Goal: Task Accomplishment & Management: Manage account settings

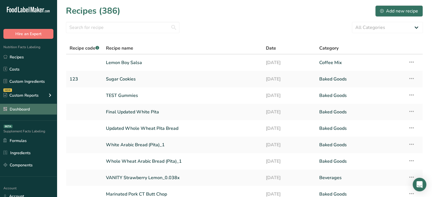
click at [44, 113] on link "Dashboard" at bounding box center [28, 109] width 57 height 11
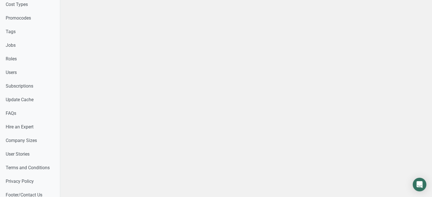
scroll to position [323, 0]
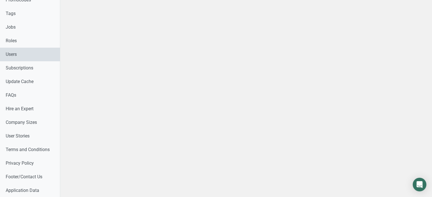
click at [50, 60] on link "Users" at bounding box center [30, 55] width 60 height 14
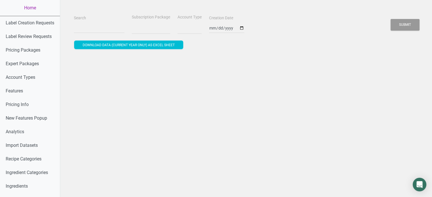
select select
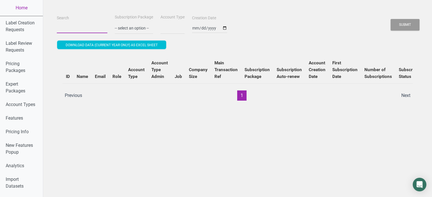
click at [86, 24] on input "Search" at bounding box center [82, 28] width 51 height 10
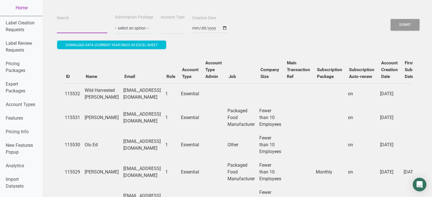
paste input "Aline Romero"
type input "Aline Romero"
click at [390, 19] on button "Submit" at bounding box center [404, 25] width 29 height 12
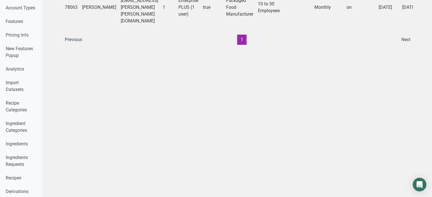
scroll to position [93, 0]
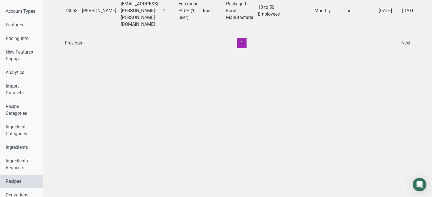
click at [14, 178] on link "Recipes" at bounding box center [21, 182] width 43 height 14
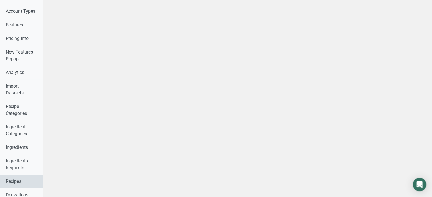
click at [14, 178] on link "Recipes" at bounding box center [21, 182] width 43 height 14
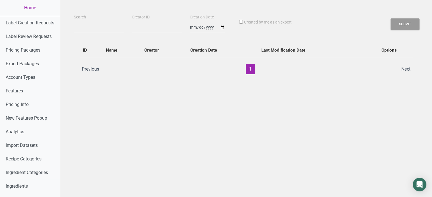
click at [100, 22] on div "Search" at bounding box center [98, 23] width 53 height 19
click at [97, 32] on input "Search" at bounding box center [99, 27] width 51 height 10
paste input "Aline Romero"
type input "Aline Romero"
click at [390, 18] on button "Submit" at bounding box center [404, 24] width 29 height 12
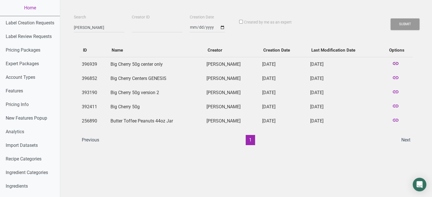
click at [396, 62] on icon at bounding box center [395, 64] width 7 height 8
click at [397, 77] on icon at bounding box center [395, 78] width 7 height 8
click at [396, 77] on icon at bounding box center [395, 78] width 7 height 8
click at [396, 63] on icon at bounding box center [395, 64] width 7 height 8
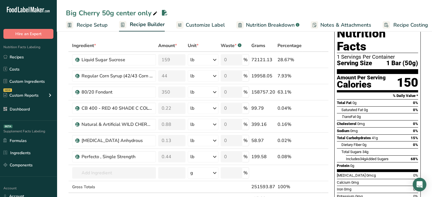
scroll to position [23, 0]
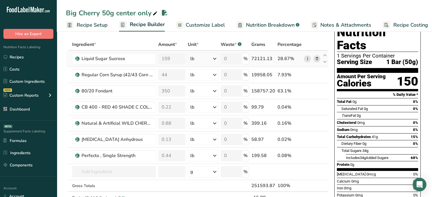
click at [307, 58] on link "i" at bounding box center [307, 58] width 7 height 7
click at [304, 75] on span at bounding box center [307, 75] width 7 height 7
click at [305, 59] on link "i" at bounding box center [307, 58] width 7 height 7
click at [305, 91] on span at bounding box center [307, 91] width 7 height 7
click at [307, 107] on icon at bounding box center [307, 107] width 4 height 6
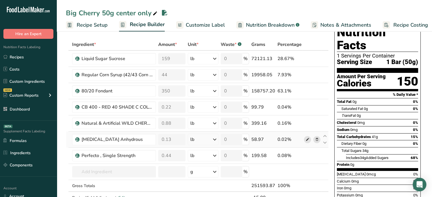
click at [306, 138] on icon at bounding box center [307, 140] width 4 height 6
click at [306, 155] on icon at bounding box center [307, 156] width 4 height 6
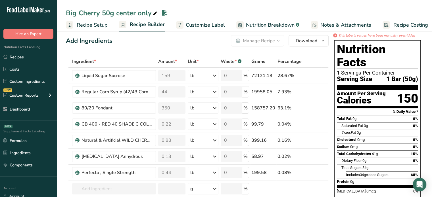
scroll to position [0, 0]
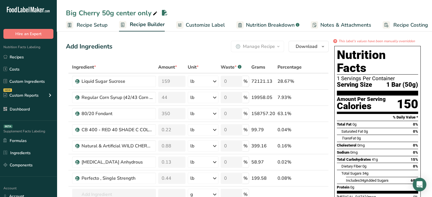
drag, startPoint x: 428, startPoint y: 68, endPoint x: 433, endPoint y: 68, distance: 4.5
click at [195, 21] on span "Customize Label" at bounding box center [205, 25] width 39 height 8
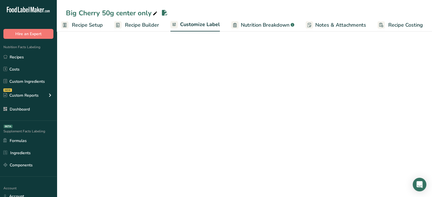
click at [243, 23] on span "Nutrition Breakdown" at bounding box center [265, 25] width 49 height 8
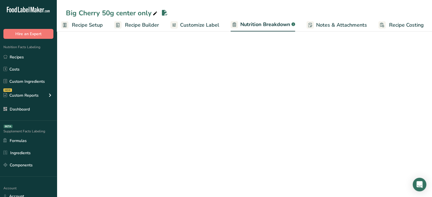
scroll to position [0, 5]
select select "Calories"
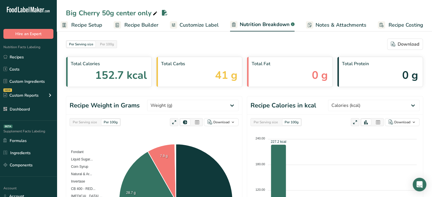
click at [95, 121] on div "Per Serving size" at bounding box center [84, 122] width 29 height 6
click at [195, 103] on select "Weight (g) Calories (kcal) Energy KJ (kj) Total Fat (g) Saturated Fat (g) Trans…" at bounding box center [192, 105] width 91 height 11
click at [168, 100] on select "Weight (g) Calories (kcal) Energy KJ (kj) Total Fat (g) Saturated Fat (g) Trans…" at bounding box center [192, 105] width 91 height 11
click at [196, 125] on div "Per Serving size Per 100g Download As image (.png) As table (.xlsx) Fondant Liq…" at bounding box center [154, 197] width 176 height 165
click at [196, 125] on icon at bounding box center [196, 123] width 5 height 8
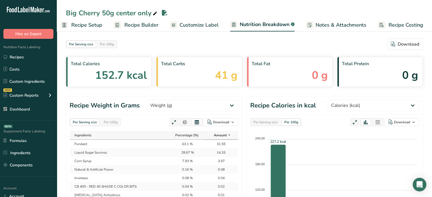
click at [220, 162] on td "3.97" at bounding box center [220, 161] width 33 height 9
copy td "3.97"
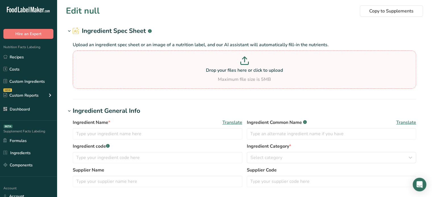
type input "Liquid Sugar Sucrose"
type input "Regular Corn Syrup (42/43 Corn Syrup)"
type input "Corn Syrup"
type input "255510"
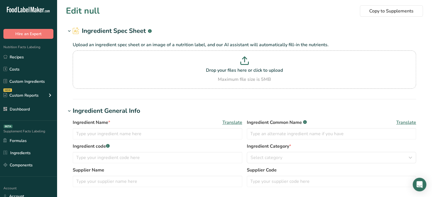
type input "Sweetener Products Company"
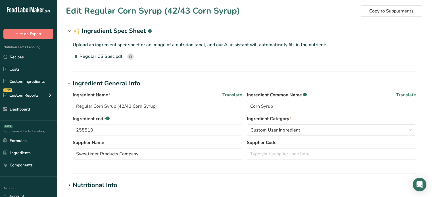
click at [98, 59] on div "Regular CS Spec.pdf" at bounding box center [99, 57] width 52 height 10
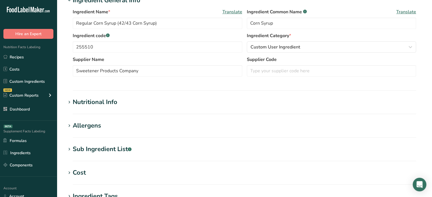
scroll to position [104, 0]
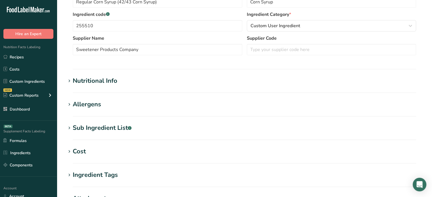
click at [154, 87] on section "Nutritional Info Serving Size .a-a{fill:#347362;}.b-a{fill:#fff;} Add ingredien…" at bounding box center [244, 84] width 357 height 17
click at [111, 83] on div "Nutritional Info" at bounding box center [95, 80] width 45 height 9
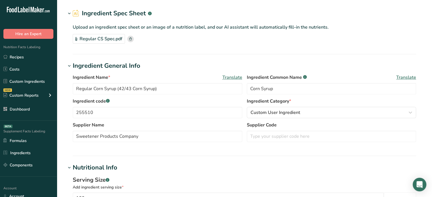
scroll to position [0, 0]
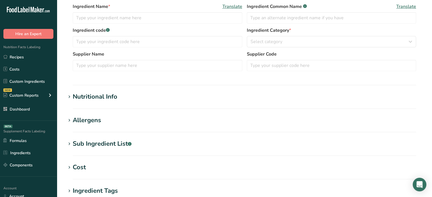
scroll to position [131, 0]
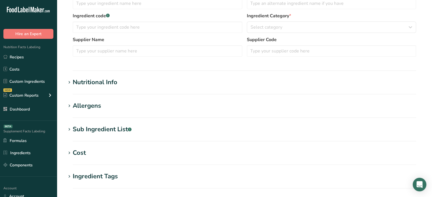
click at [193, 80] on h1 "Nutritional Info" at bounding box center [244, 82] width 357 height 9
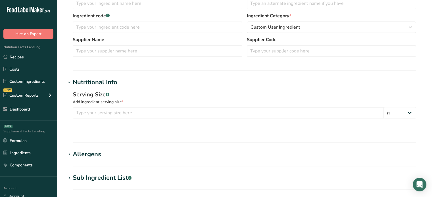
type input "Liquid Sugar Sucrose"
type input "100"
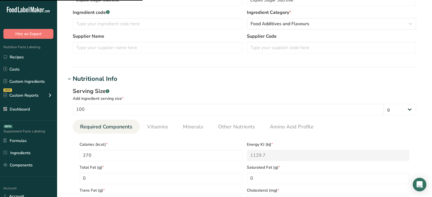
scroll to position [0, 0]
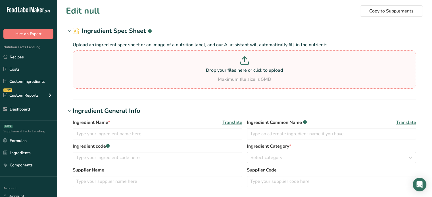
type input "80/20 Fondant"
type input "Fondant"
type input "[PERSON_NAME] Foods"
type input "150160"
type input "100"
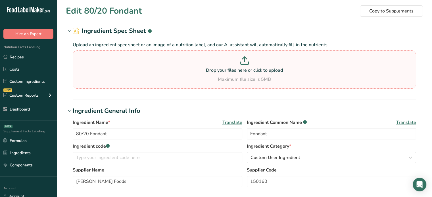
type input "360"
type KJ "1506.24"
type Fat "0"
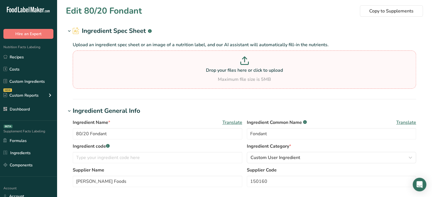
type input "0"
type Carbohydrates "89"
type Fiber "0"
type Sugars "77"
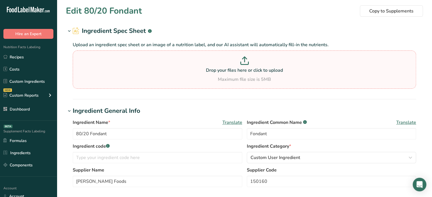
type Sugars "77"
type input "0"
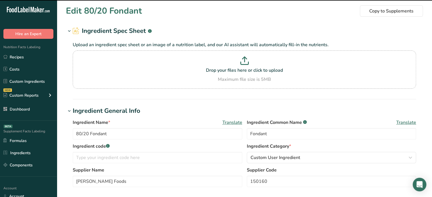
scroll to position [173, 0]
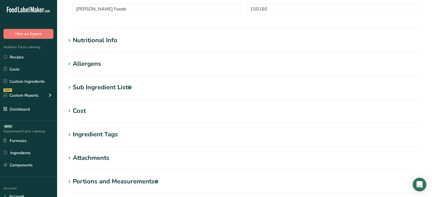
click at [120, 38] on h1 "Nutritional Info" at bounding box center [244, 40] width 357 height 9
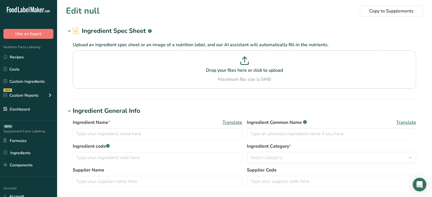
type input "CB 400 - RED 40 SHADE C COLOR BITS"
type input "IFC Solutions Inc."
type input "CB 400"
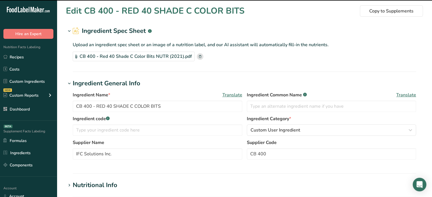
click at [183, 58] on div "CB 400 - Red 40 Shade C Color Bits NUTR (2021).pdf" at bounding box center [134, 57] width 122 height 10
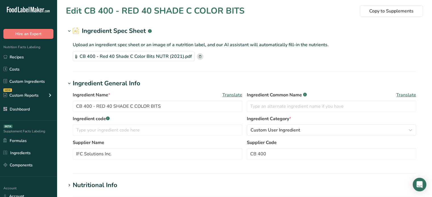
scroll to position [173, 0]
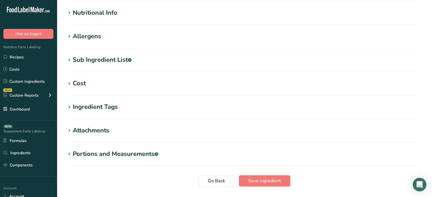
click at [164, 14] on h1 "Nutritional Info" at bounding box center [244, 12] width 357 height 9
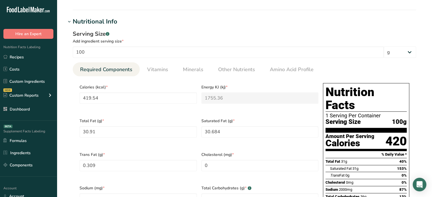
scroll to position [157, 0]
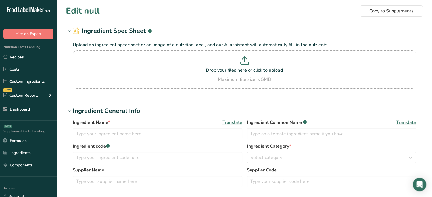
type input "[MEDICAL_DATA] Anhydrous"
type input "225207"
type input "[PERSON_NAME]"
type input "100"
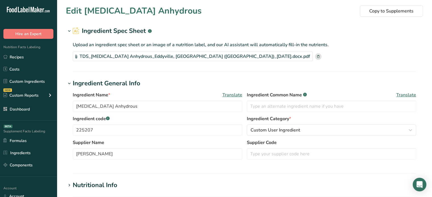
type input "247"
type KJ "1033.45"
type Fat "0"
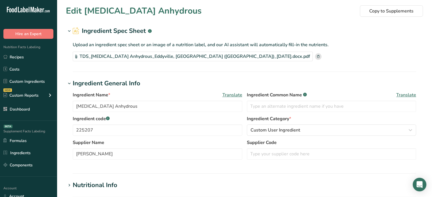
type input "0"
type Carbohydrates "99.95"
type Fiber "0"
type Sugars "0"
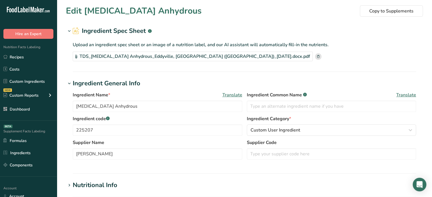
type Sugars "0"
type input "0"
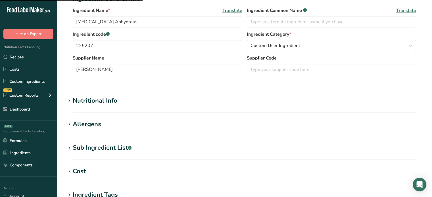
scroll to position [92, 0]
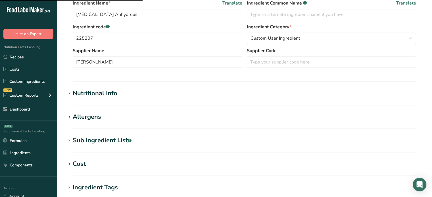
click at [210, 96] on h1 "Nutritional Info" at bounding box center [244, 93] width 357 height 9
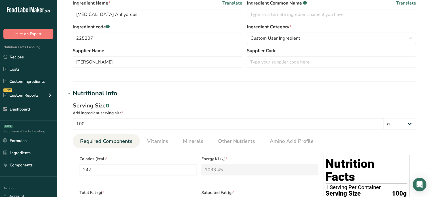
scroll to position [0, 0]
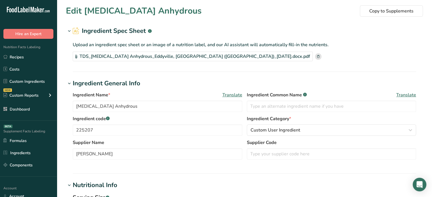
click at [178, 54] on div "TDS_Citric Acid Anhydrous_Eddyville, IA (US)_2024-Jan-12.docx.pdf" at bounding box center [193, 57] width 240 height 10
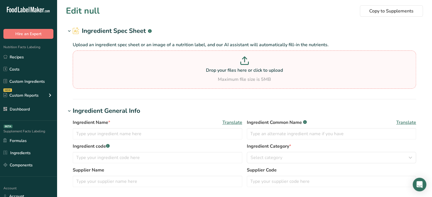
type input "Perfecto , Single Strength"
type input "Invertase"
type input "100"
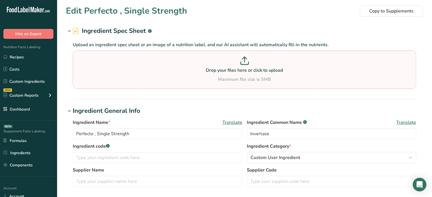
type input "243"
type KJ "1016.71"
type Fat "0"
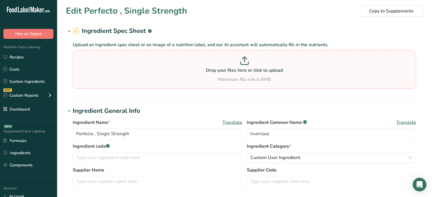
type input "0"
type Carbohydrates "56.2"
type Fiber "0.1"
type Sugars "0"
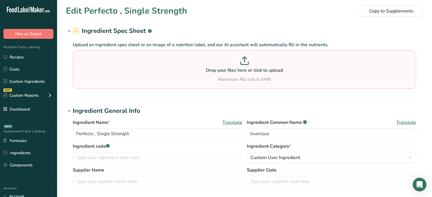
type Sugars "0"
type input "0.1"
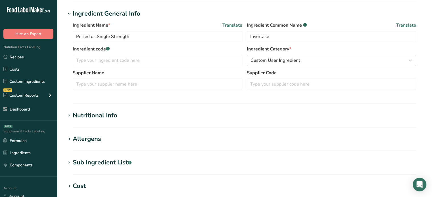
scroll to position [143, 0]
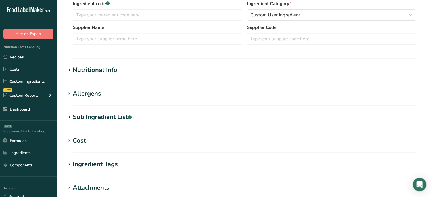
click at [200, 64] on section "Edit Perfecto , Single Strength Copy to Supplements Ingredient Spec Sheet .a-a{…" at bounding box center [244, 65] width 375 height 417
click at [127, 70] on h1 "Nutritional Info" at bounding box center [244, 70] width 357 height 9
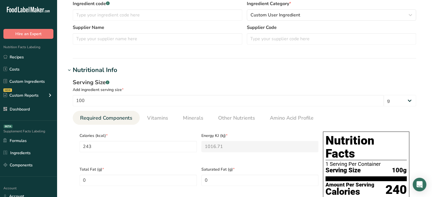
scroll to position [0, 0]
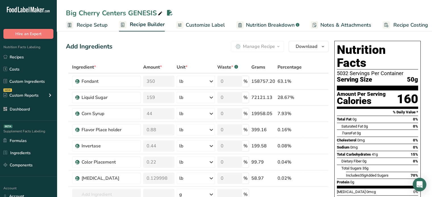
click at [191, 46] on div "Add Ingredients Manage Recipe Delete Recipe Duplicate Recipe Scale Recipe Save …" at bounding box center [197, 46] width 263 height 11
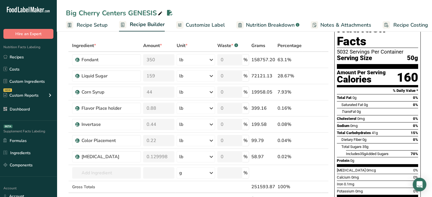
scroll to position [23, 0]
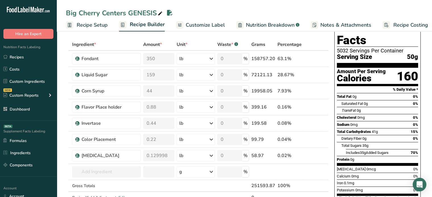
click at [243, 23] on link "Nutrition Breakdown .a-a{fill:#347362;}.b-a{fill:#fff;}" at bounding box center [267, 25] width 63 height 13
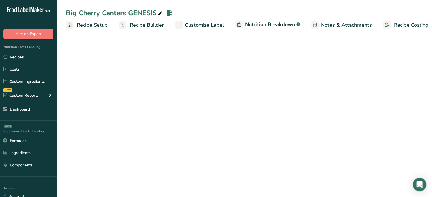
scroll to position [0, 5]
select select "Calories"
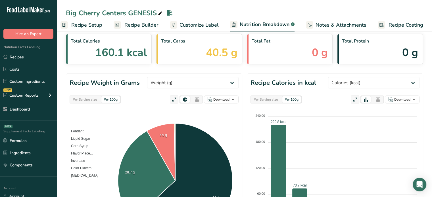
click at [87, 101] on div "Per Serving size" at bounding box center [84, 99] width 29 height 6
drag, startPoint x: 199, startPoint y: 102, endPoint x: 218, endPoint y: 83, distance: 26.9
click at [218, 83] on section "Recipe Weight in Grams Weight (g) Calories (kcal) Energy KJ (kj) Total Fat (g) …" at bounding box center [154, 166] width 176 height 184
click at [218, 83] on select "Weight (g) Calories (kcal) Energy KJ (kj) Total Fat (g) Saturated Fat (g) Trans…" at bounding box center [192, 82] width 91 height 11
select select "Calories"
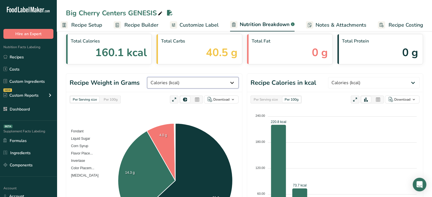
click at [168, 77] on select "Weight (g) Calories (kcal) Energy KJ (kj) Total Fat (g) Saturated Fat (g) Trans…" at bounding box center [192, 82] width 91 height 11
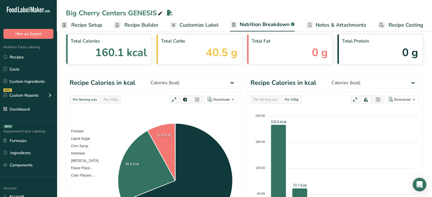
click at [195, 100] on icon at bounding box center [196, 100] width 5 height 8
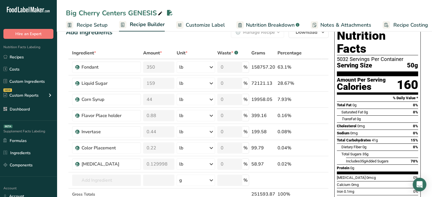
scroll to position [15, 0]
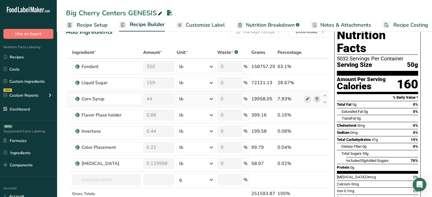
click at [304, 98] on span at bounding box center [307, 99] width 7 height 7
click at [210, 23] on span "Customize Label" at bounding box center [205, 25] width 39 height 8
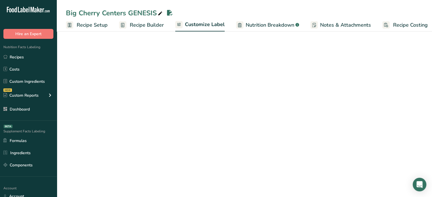
scroll to position [0, 5]
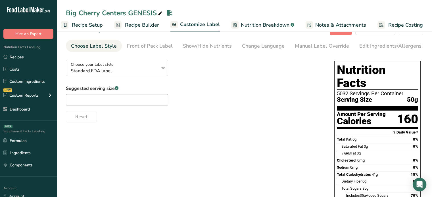
click at [156, 28] on span "Recipe Builder" at bounding box center [142, 25] width 34 height 8
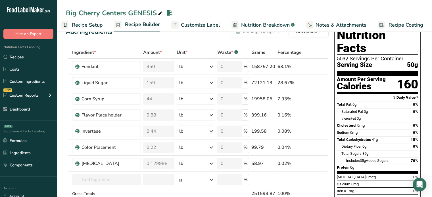
click at [182, 29] on link "Customize Label" at bounding box center [195, 25] width 49 height 13
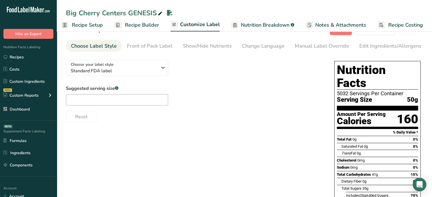
click at [245, 26] on span "Nutrition Breakdown" at bounding box center [265, 25] width 49 height 8
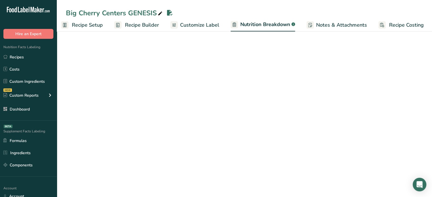
scroll to position [0, 5]
select select "Calories"
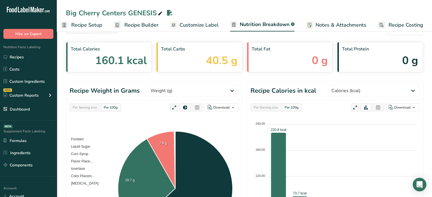
click at [92, 109] on div "Per Serving size" at bounding box center [84, 107] width 29 height 6
click at [182, 93] on select "Weight (g) Calories (kcal) Energy KJ (kj) Total Fat (g) Saturated Fat (g) Trans…" at bounding box center [192, 90] width 91 height 11
select select "Calories"
click at [168, 85] on select "Weight (g) Calories (kcal) Energy KJ (kj) Total Fat (g) Saturated Fat (g) Trans…" at bounding box center [192, 90] width 91 height 11
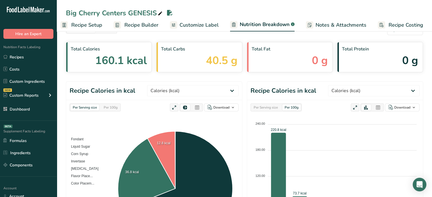
drag, startPoint x: 199, startPoint y: 102, endPoint x: 199, endPoint y: 105, distance: 3.1
click at [199, 105] on div "Per Serving size Per 100g Download As image (.png) As table (.xlsx) Fondant Liq…" at bounding box center [154, 182] width 176 height 165
click at [199, 105] on icon at bounding box center [196, 108] width 5 height 8
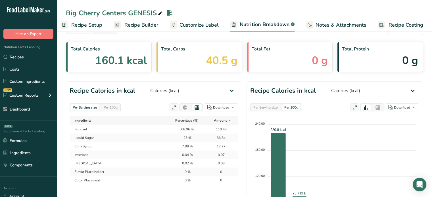
click at [161, 147] on td "Corn Syrup" at bounding box center [120, 146] width 101 height 9
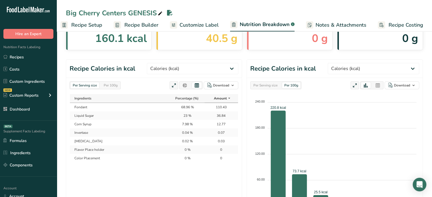
scroll to position [37, 0]
click at [221, 85] on div "Download" at bounding box center [221, 84] width 16 height 5
click at [213, 97] on div "As image (.png)" at bounding box center [218, 95] width 31 height 7
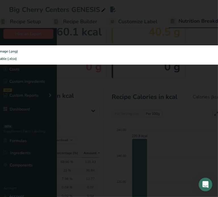
select select "Calories"
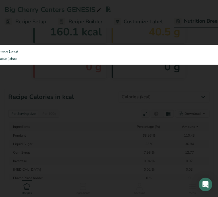
select select "Calories"
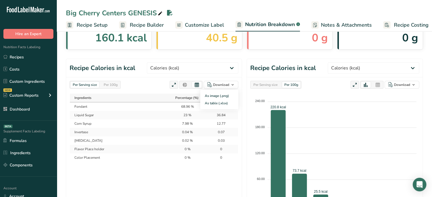
click at [147, 70] on header "Recipe Calories in kcal Weight (g) Calories (kcal) Energy KJ (kj) Total Fat (g)…" at bounding box center [153, 68] width 175 height 18
click at [207, 68] on select "Weight (g) Calories (kcal) Energy KJ (kj) Total Fat (g) Saturated Fat (g) Trans…" at bounding box center [192, 67] width 91 height 11
click at [168, 62] on select "Weight (g) Calories (kcal) Energy KJ (kj) Total Fat (g) Saturated Fat (g) Trans…" at bounding box center [192, 67] width 91 height 11
drag, startPoint x: 220, startPoint y: 67, endPoint x: 209, endPoint y: 93, distance: 28.0
click at [209, 93] on section "Recipe Weight in Grams Weight (g) Calories (kcal) Energy KJ (kj) Total Fat (g) …" at bounding box center [154, 151] width 176 height 184
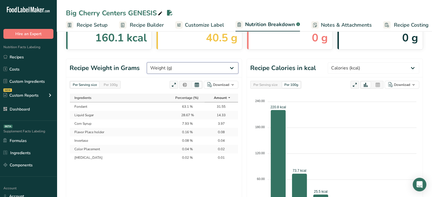
select select "Calories"
click at [168, 62] on select "Weight (g) Calories (kcal) Energy KJ (kj) Total Fat (g) Saturated Fat (g) Trans…" at bounding box center [192, 67] width 91 height 11
click at [150, 24] on span "Recipe Builder" at bounding box center [147, 25] width 34 height 8
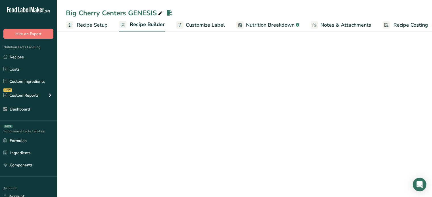
scroll to position [0, 5]
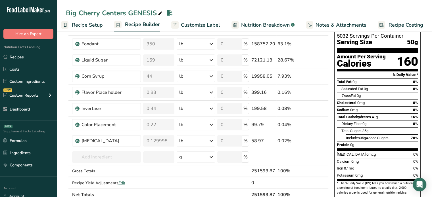
click at [114, 11] on div "Big Cherry Centers GENESIS" at bounding box center [115, 13] width 98 height 10
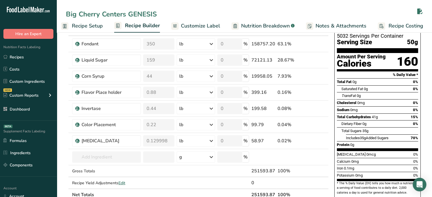
click at [114, 11] on input "Big Cherry Centers GENESIS" at bounding box center [240, 14] width 348 height 10
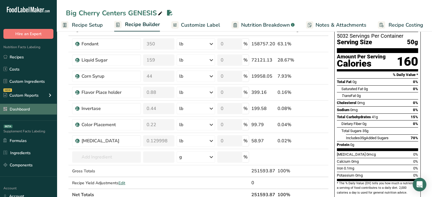
click at [29, 106] on link "Dashboard" at bounding box center [28, 109] width 57 height 11
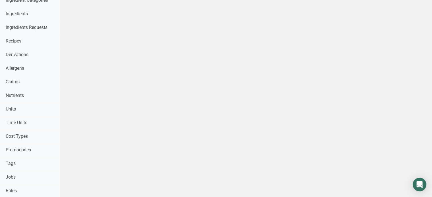
scroll to position [323, 0]
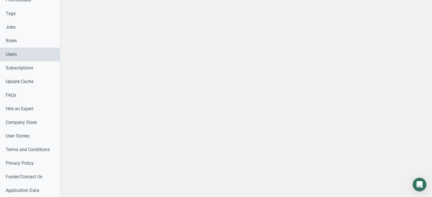
click at [23, 54] on link "Users" at bounding box center [30, 55] width 60 height 14
drag, startPoint x: 416, startPoint y: 63, endPoint x: 436, endPoint y: 48, distance: 24.9
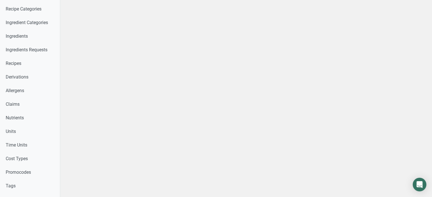
select select
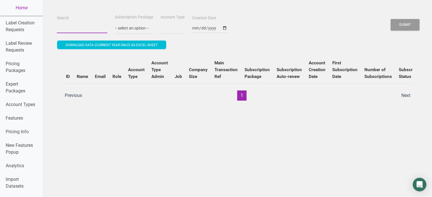
click at [89, 32] on input "Search" at bounding box center [82, 28] width 51 height 10
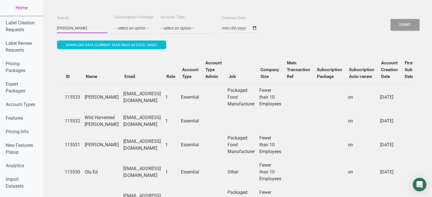
type input "aline.romero@adams-brooks.com"
click at [402, 21] on button "Submit" at bounding box center [404, 25] width 29 height 12
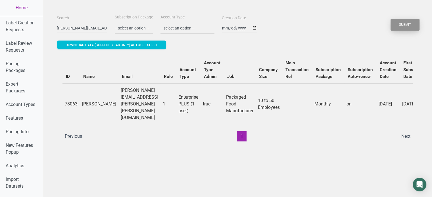
click at [402, 21] on button "Submit" at bounding box center [404, 25] width 29 height 12
click at [288, 131] on ul "Previous 1 Next" at bounding box center [237, 136] width 352 height 10
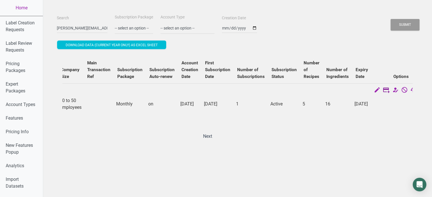
click at [383, 92] on icon at bounding box center [386, 91] width 7 height 8
select select "US"
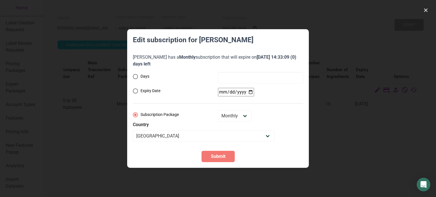
click at [320, 110] on div at bounding box center [218, 98] width 436 height 197
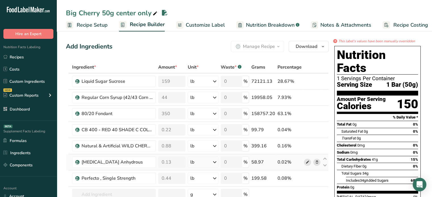
click at [306, 164] on icon at bounding box center [307, 162] width 4 height 6
click at [308, 99] on icon at bounding box center [307, 98] width 4 height 6
click at [260, 25] on span "Nutrition Breakdown" at bounding box center [270, 25] width 49 height 8
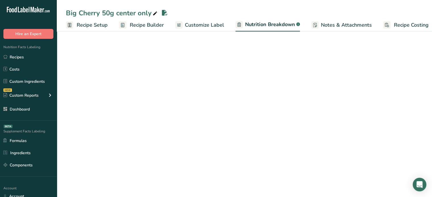
scroll to position [0, 5]
select select "Calories"
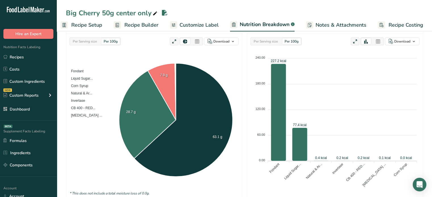
scroll to position [0, 0]
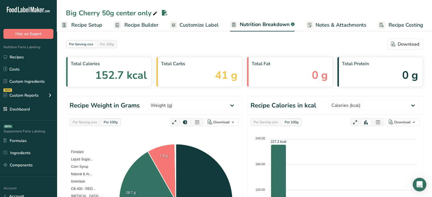
click at [150, 30] on link "Recipe Builder" at bounding box center [136, 25] width 45 height 13
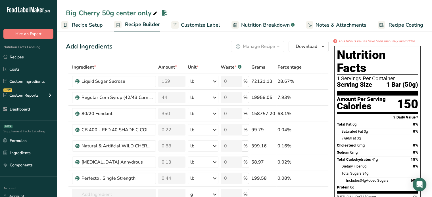
click at [207, 22] on span "Customize Label" at bounding box center [200, 25] width 39 height 8
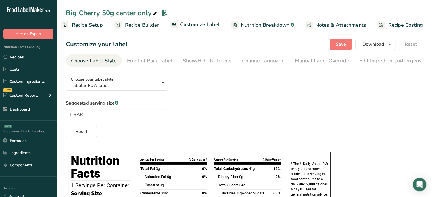
click at [244, 24] on span "Nutrition Breakdown" at bounding box center [265, 25] width 49 height 8
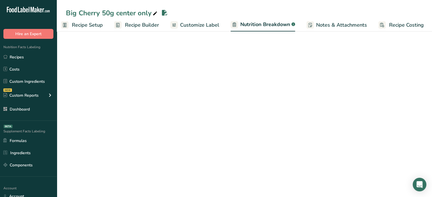
scroll to position [0, 5]
click at [244, 24] on span "Nutrition Breakdown" at bounding box center [265, 25] width 50 height 8
select select "Calories"
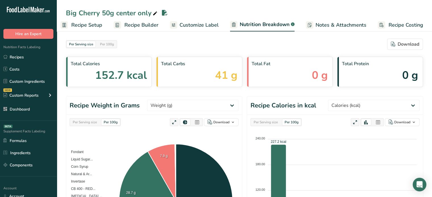
click at [190, 26] on span "Customize Label" at bounding box center [198, 25] width 39 height 8
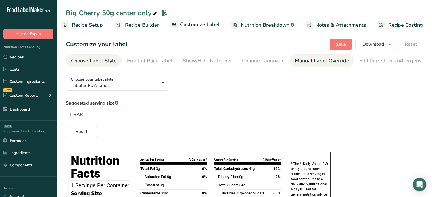
click at [310, 61] on div "Manual Label Override" at bounding box center [322, 61] width 54 height 8
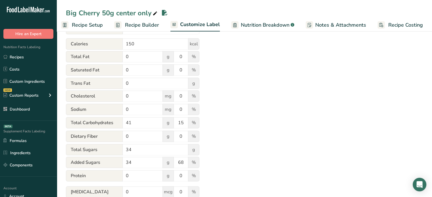
scroll to position [0, 0]
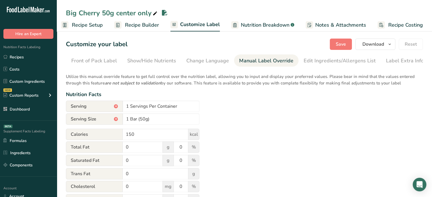
click at [158, 28] on span "Recipe Builder" at bounding box center [142, 25] width 34 height 8
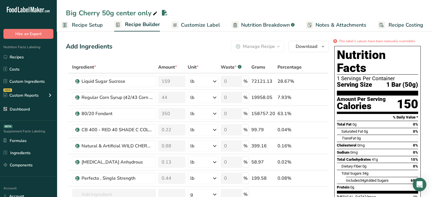
click at [218, 24] on span "Customize Label" at bounding box center [200, 25] width 39 height 8
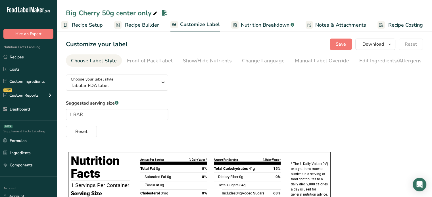
click at [257, 21] on span "Nutrition Breakdown" at bounding box center [265, 25] width 49 height 8
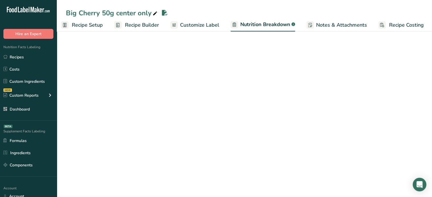
scroll to position [0, 5]
select select "Calories"
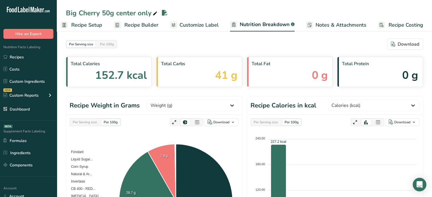
click at [96, 121] on div "Per Serving size" at bounding box center [84, 122] width 29 height 6
click at [202, 105] on select "Weight (g) Calories (kcal) Energy KJ (kj) Total Fat (g) Saturated Fat (g) Trans…" at bounding box center [192, 105] width 91 height 11
click at [168, 100] on select "Weight (g) Calories (kcal) Energy KJ (kj) Total Fat (g) Saturated Fat (g) Trans…" at bounding box center [192, 105] width 91 height 11
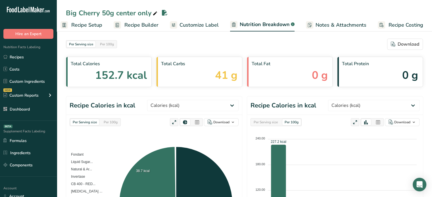
click at [199, 121] on icon at bounding box center [196, 123] width 5 height 8
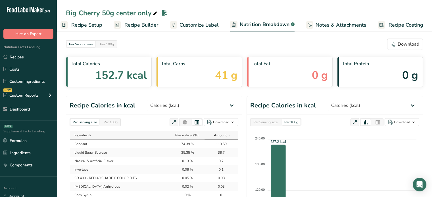
click at [158, 128] on div "Per Serving size Per 100g Download As image (.png) As table (.xlsx) Ingredients…" at bounding box center [153, 197] width 175 height 165
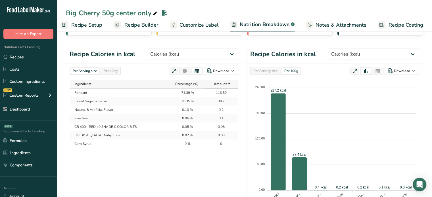
scroll to position [57, 0]
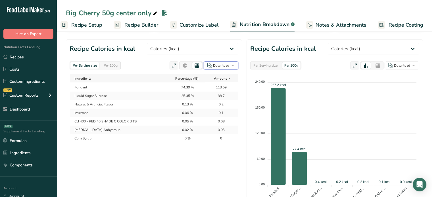
click at [224, 64] on div "Download" at bounding box center [221, 65] width 16 height 5
click at [217, 75] on div "As image (.png)" at bounding box center [218, 76] width 31 height 7
click at [229, 40] on header "Recipe Calories in kcal Weight (g) Calories (kcal) Energy KJ (kj) Total Fat (g)…" at bounding box center [153, 49] width 175 height 18
click at [189, 49] on select "Weight (g) Calories (kcal) Energy KJ (kj) Total Fat (g) Saturated Fat (g) Trans…" at bounding box center [192, 48] width 91 height 11
click at [168, 43] on select "Weight (g) Calories (kcal) Energy KJ (kj) Total Fat (g) Saturated Fat (g) Trans…" at bounding box center [192, 48] width 91 height 11
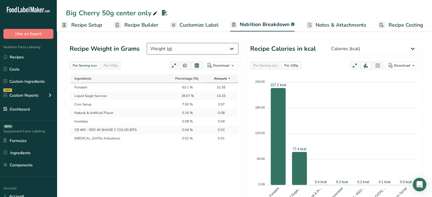
click at [200, 45] on select "Weight (g) Calories (kcal) Energy KJ (kj) Total Fat (g) Saturated Fat (g) Trans…" at bounding box center [192, 48] width 91 height 11
select select "Calories"
click at [168, 43] on select "Weight (g) Calories (kcal) Energy KJ (kj) Total Fat (g) Saturated Fat (g) Trans…" at bounding box center [192, 48] width 91 height 11
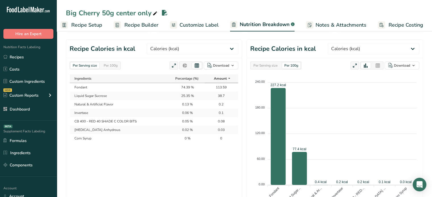
click at [144, 24] on span "Recipe Builder" at bounding box center [141, 25] width 34 height 8
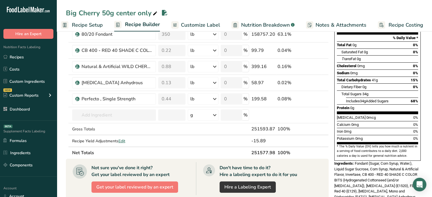
scroll to position [81, 0]
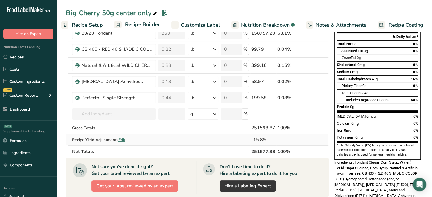
click at [121, 139] on span "Edit" at bounding box center [121, 139] width 7 height 5
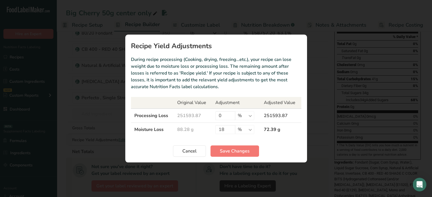
scroll to position [0, 1]
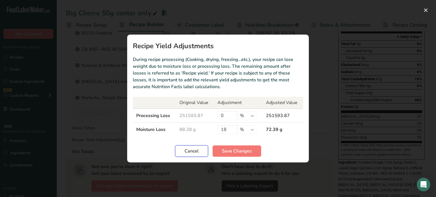
click at [199, 153] on span "Cancel" at bounding box center [191, 151] width 14 height 7
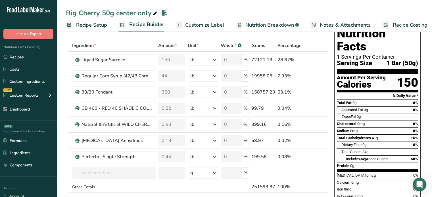
scroll to position [20, 0]
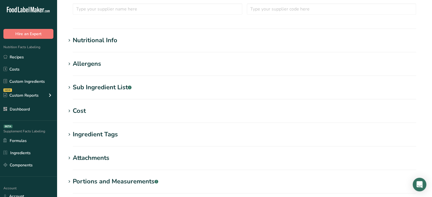
type input "[MEDICAL_DATA] Anhydrous"
type input "225207"
type input "[PERSON_NAME]"
type input "100"
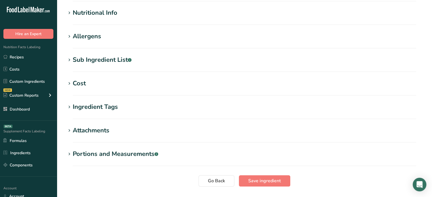
scroll to position [145, 0]
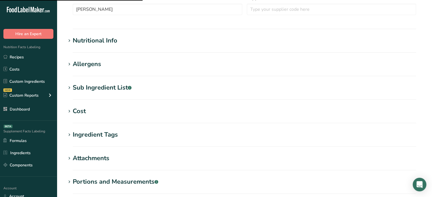
click at [136, 47] on section "Nutritional Info Serving Size .a-a{fill:#347362;}.b-a{fill:#fff;} Add ingredien…" at bounding box center [244, 44] width 357 height 17
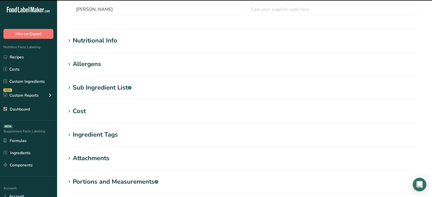
click at [106, 45] on div "Nutritional Info" at bounding box center [95, 40] width 45 height 9
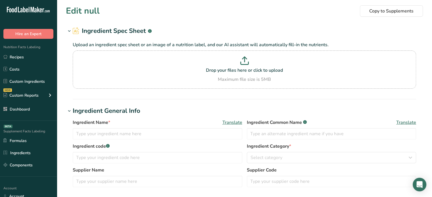
type input "Regular Corn Syrup (42/43 Corn Syrup)"
type input "Corn Syrup"
type input "255510"
type input "Sweetener Products Company"
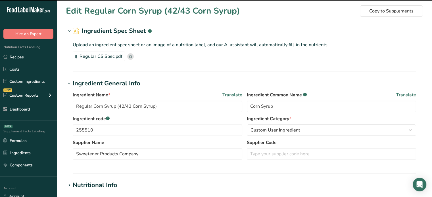
click at [108, 53] on div "Regular CS Spec.pdf" at bounding box center [99, 57] width 52 height 10
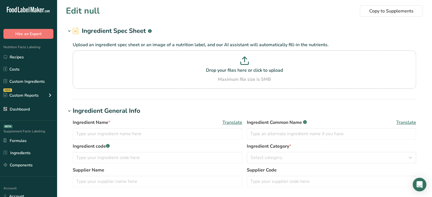
type input "Corn Syrup"
type input "100"
type input "322"
type KJ "1347.2"
type Fat "0"
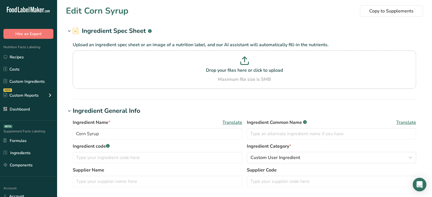
type Fat "0"
type input "0"
type input "1"
type Carbohydrates "81"
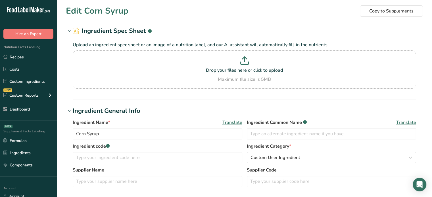
type Fiber "0"
type Sugars "27"
type input "0"
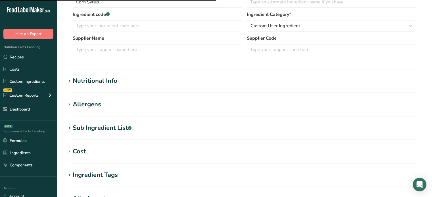
scroll to position [135, 0]
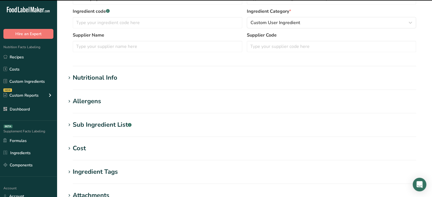
click at [103, 75] on div "Nutritional Info" at bounding box center [95, 77] width 45 height 9
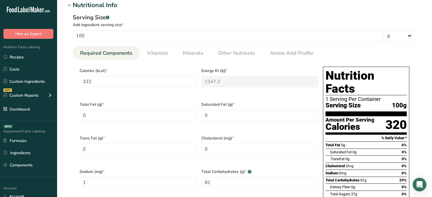
scroll to position [203, 0]
